Goal: Task Accomplishment & Management: Manage account settings

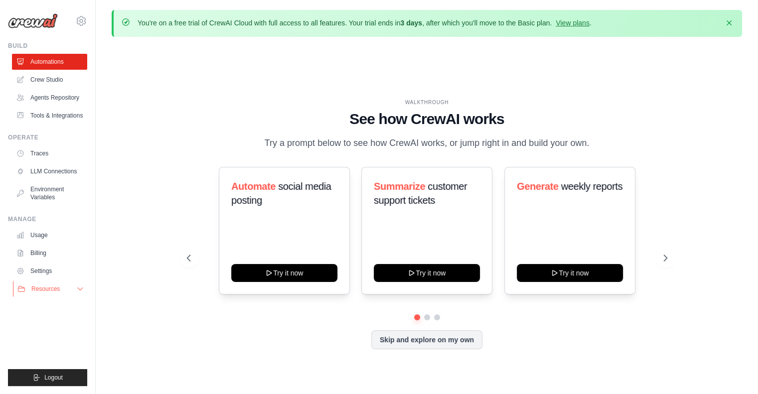
click at [82, 288] on icon at bounding box center [80, 289] width 8 height 8
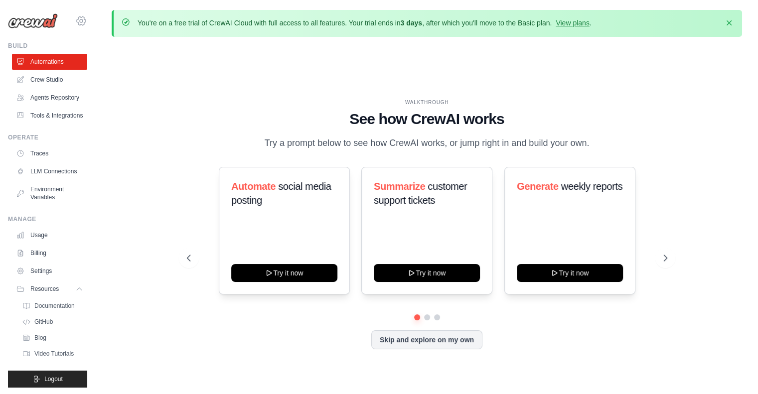
click at [77, 25] on icon at bounding box center [81, 20] width 9 height 8
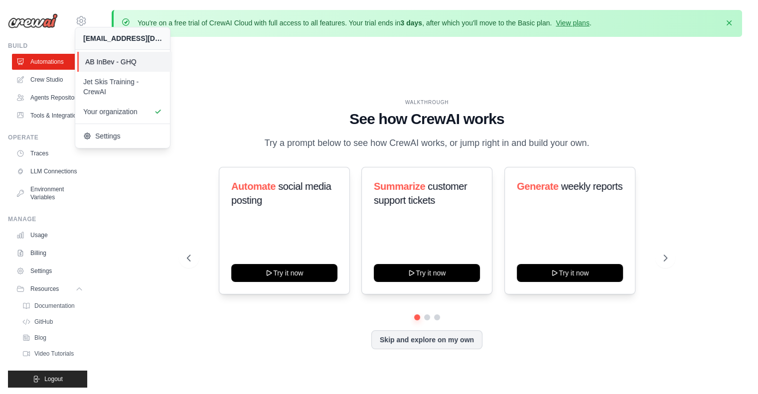
click at [139, 59] on span "AB InBev - GHQ" at bounding box center [124, 62] width 79 height 10
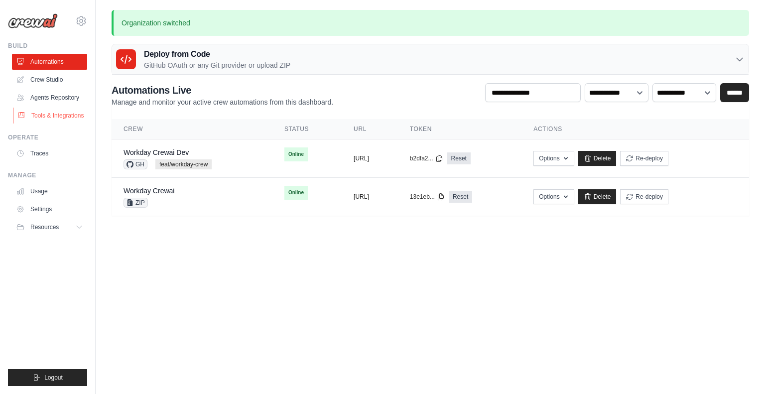
click at [62, 112] on link "Tools & Integrations" at bounding box center [50, 116] width 75 height 16
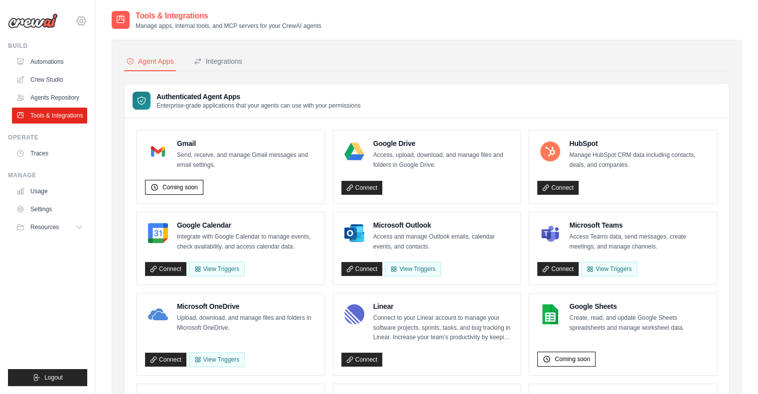
click at [79, 22] on icon at bounding box center [81, 21] width 12 height 12
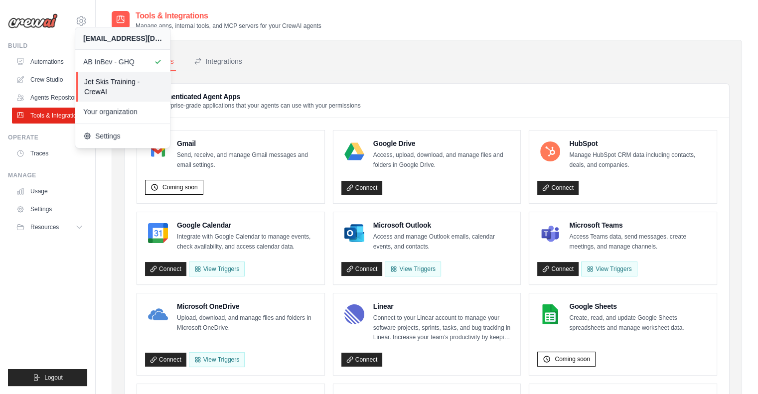
click at [106, 76] on link "Jet Skis Training - CrewAI" at bounding box center [123, 87] width 95 height 30
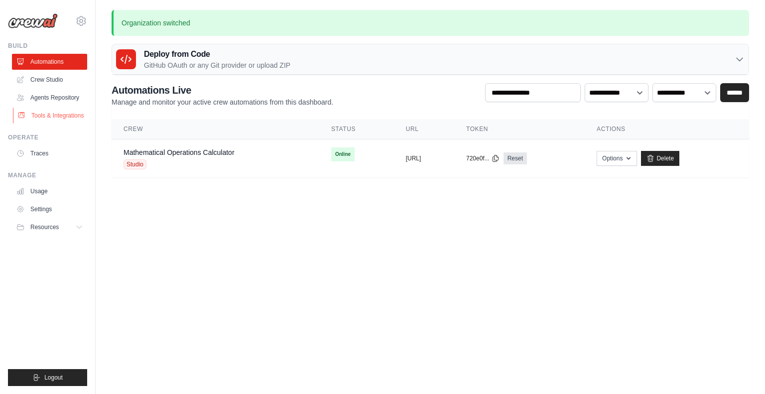
click at [62, 117] on link "Tools & Integrations" at bounding box center [50, 116] width 75 height 16
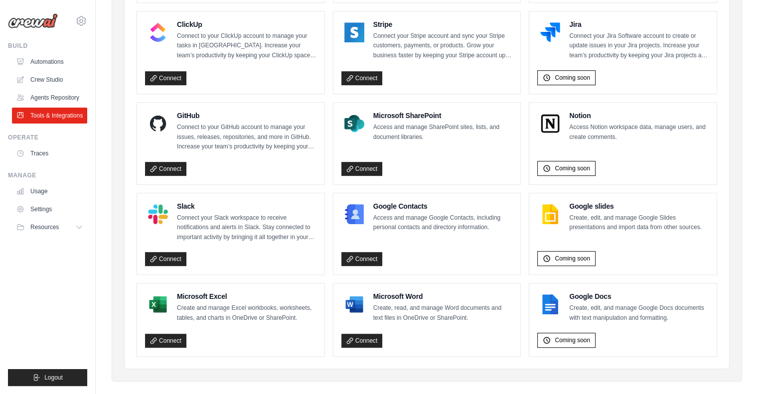
scroll to position [564, 0]
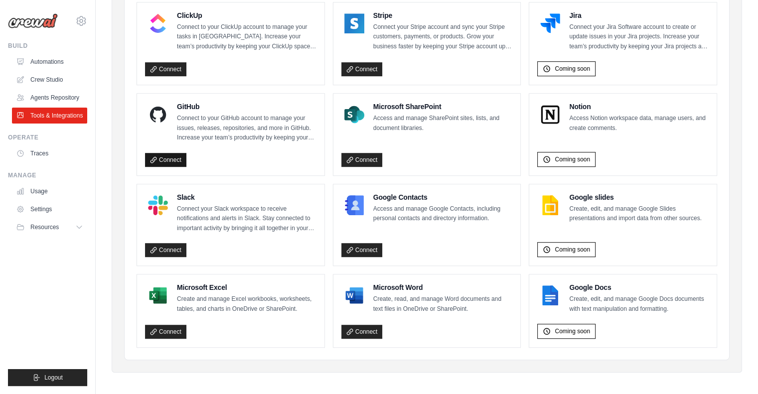
click at [171, 159] on link "Connect" at bounding box center [165, 160] width 41 height 14
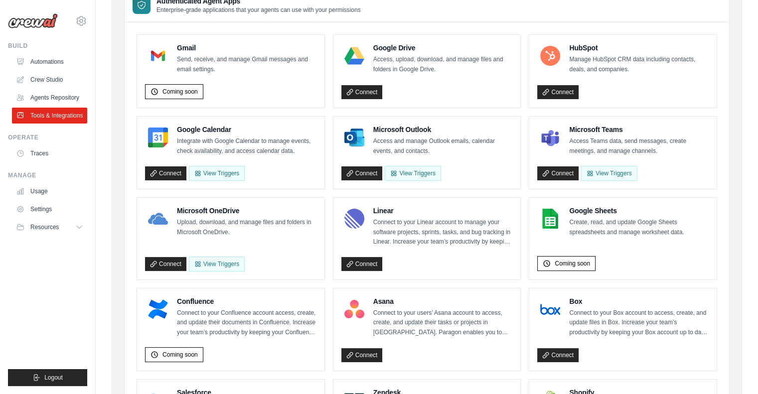
scroll to position [95, 0]
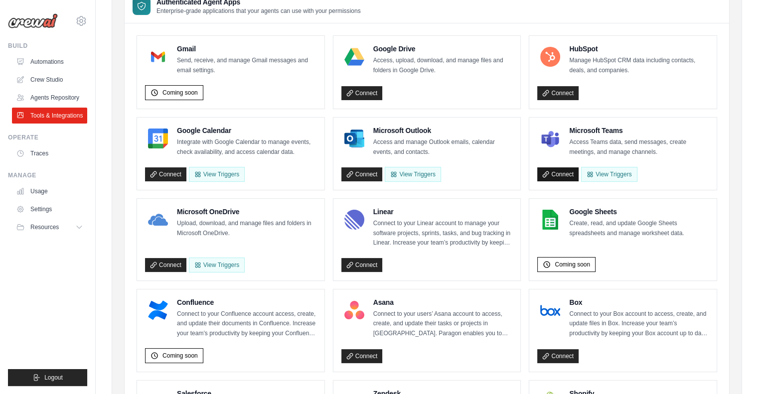
click at [571, 177] on link "Connect" at bounding box center [557, 174] width 41 height 14
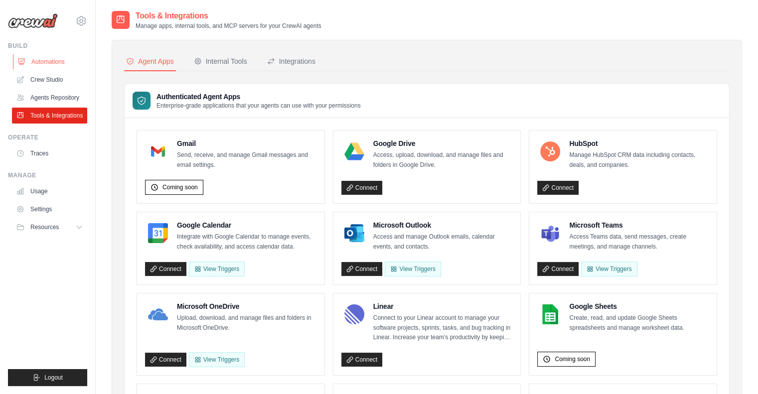
click at [50, 61] on link "Automations" at bounding box center [50, 62] width 75 height 16
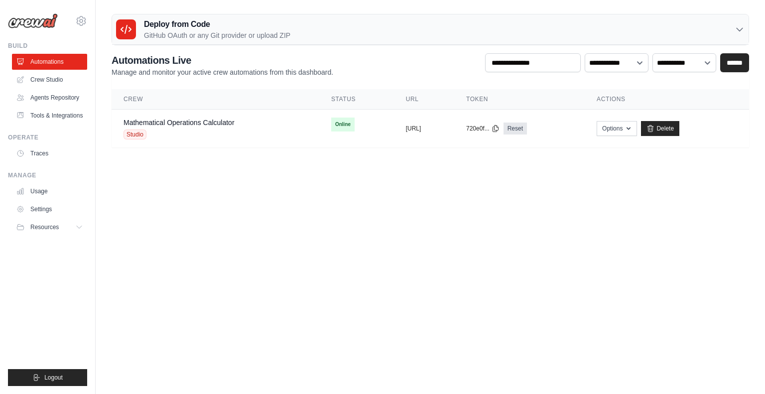
click at [53, 80] on link "Crew Studio" at bounding box center [49, 80] width 75 height 16
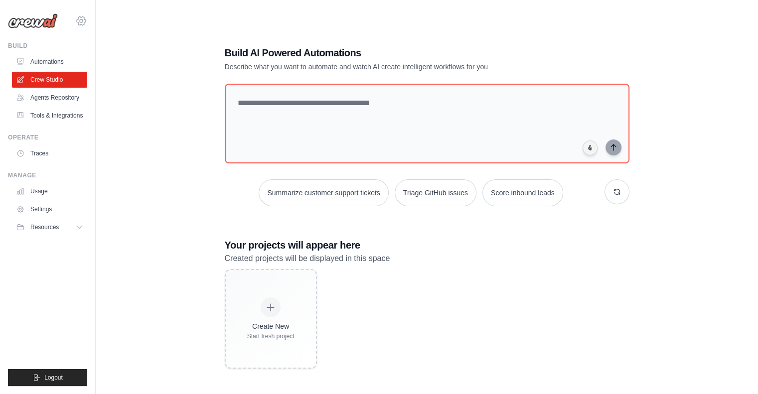
click at [81, 21] on icon at bounding box center [81, 21] width 12 height 12
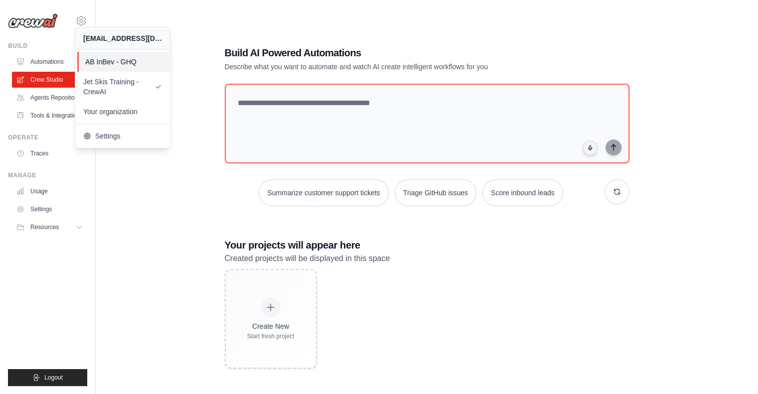
click at [117, 61] on span "AB InBev - GHQ" at bounding box center [124, 62] width 79 height 10
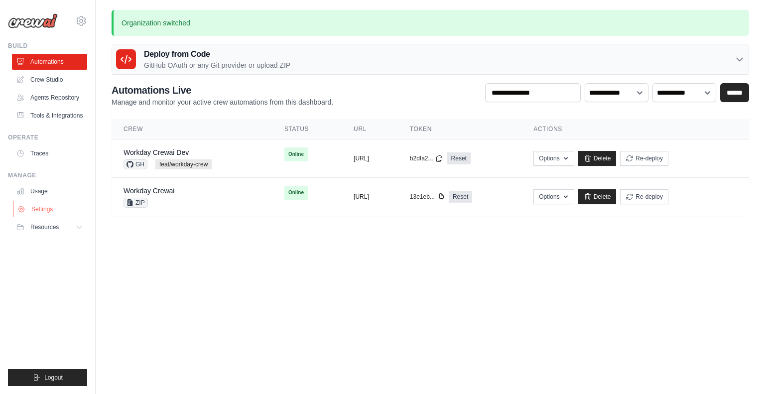
click at [48, 205] on link "Settings" at bounding box center [50, 209] width 75 height 16
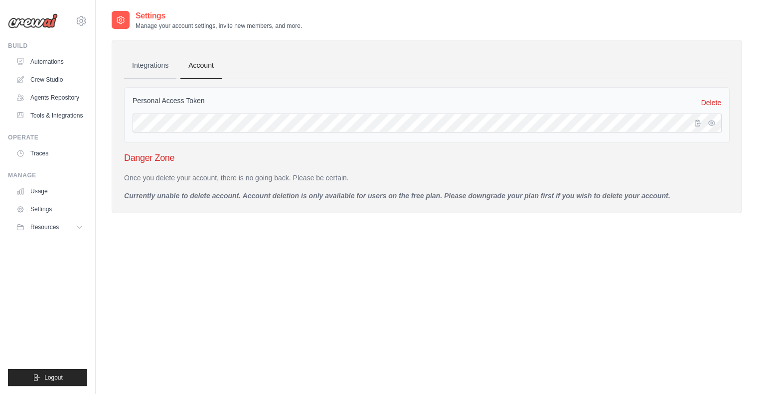
click at [146, 67] on link "Integrations" at bounding box center [150, 65] width 52 height 27
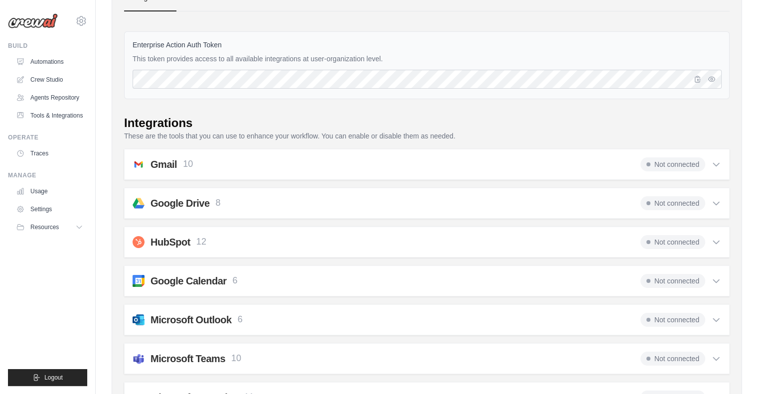
scroll to position [66, 0]
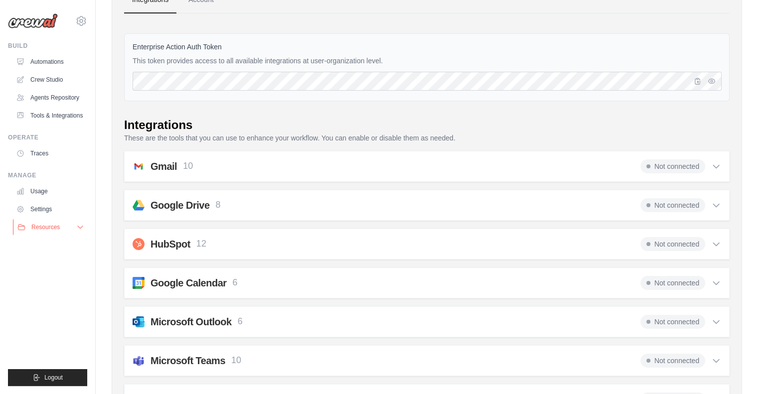
click at [81, 228] on icon at bounding box center [80, 227] width 8 height 8
click at [693, 167] on span "Not connected" at bounding box center [672, 166] width 65 height 14
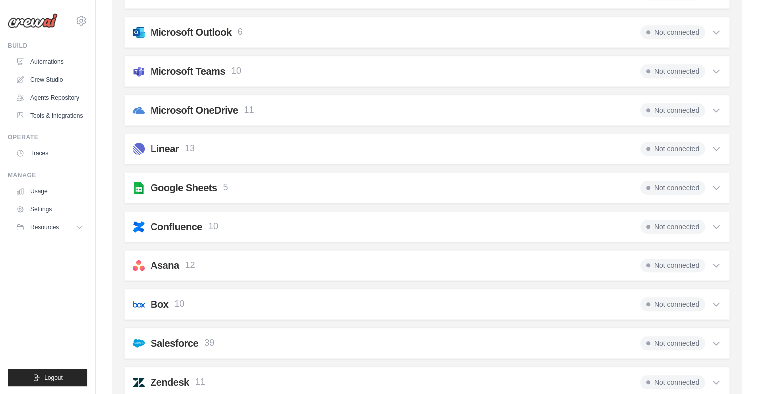
scroll to position [576, 0]
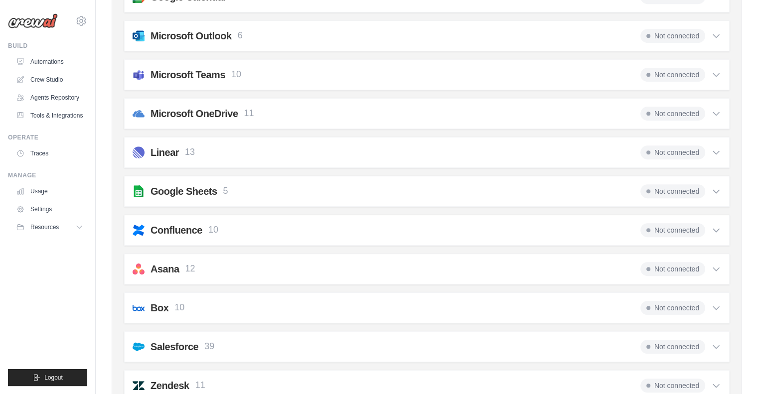
click at [693, 146] on span "Not connected" at bounding box center [672, 152] width 65 height 14
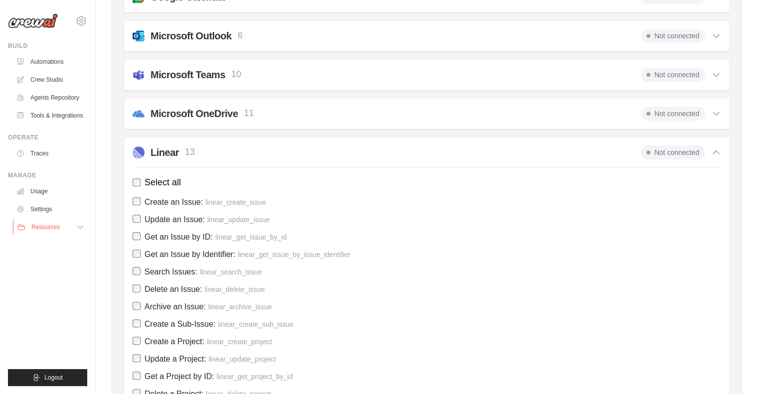
click at [65, 232] on button "Resources" at bounding box center [50, 227] width 75 height 16
click at [58, 248] on link "Documentation" at bounding box center [53, 244] width 69 height 14
